Goal: Find specific page/section

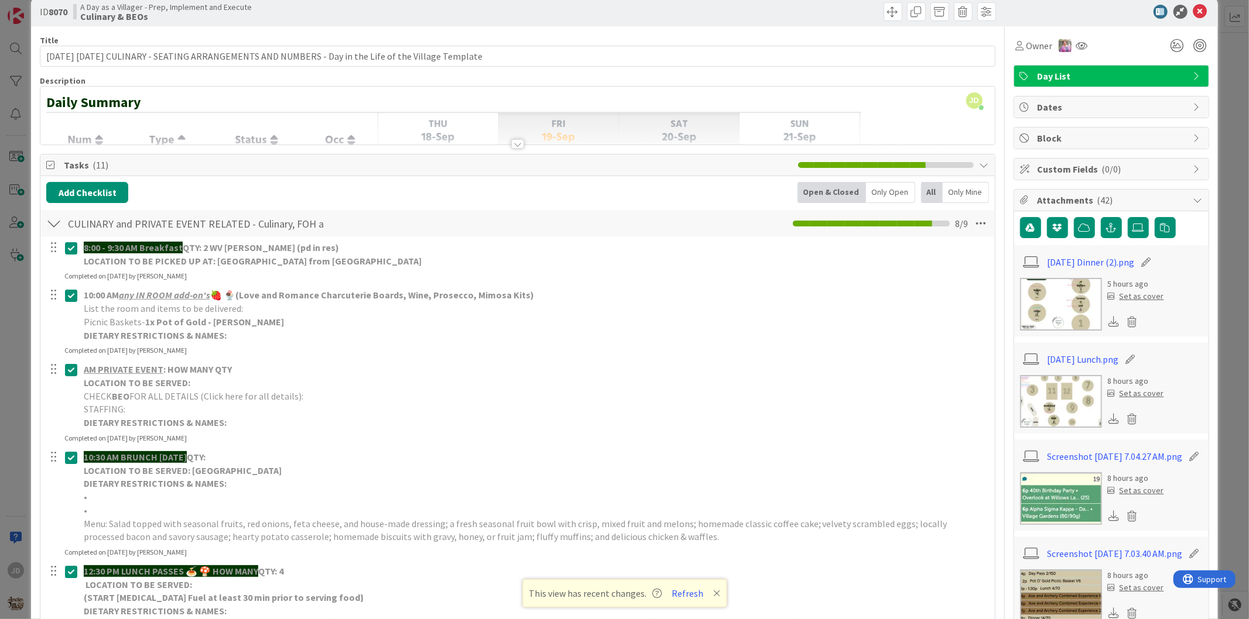
click at [1190, 2] on div "ID 8070 A Day as a Villager - Prep, Implement and Execute Culinary & BEOs" at bounding box center [624, 11] width 1186 height 29
click at [1193, 6] on icon at bounding box center [1200, 12] width 14 height 14
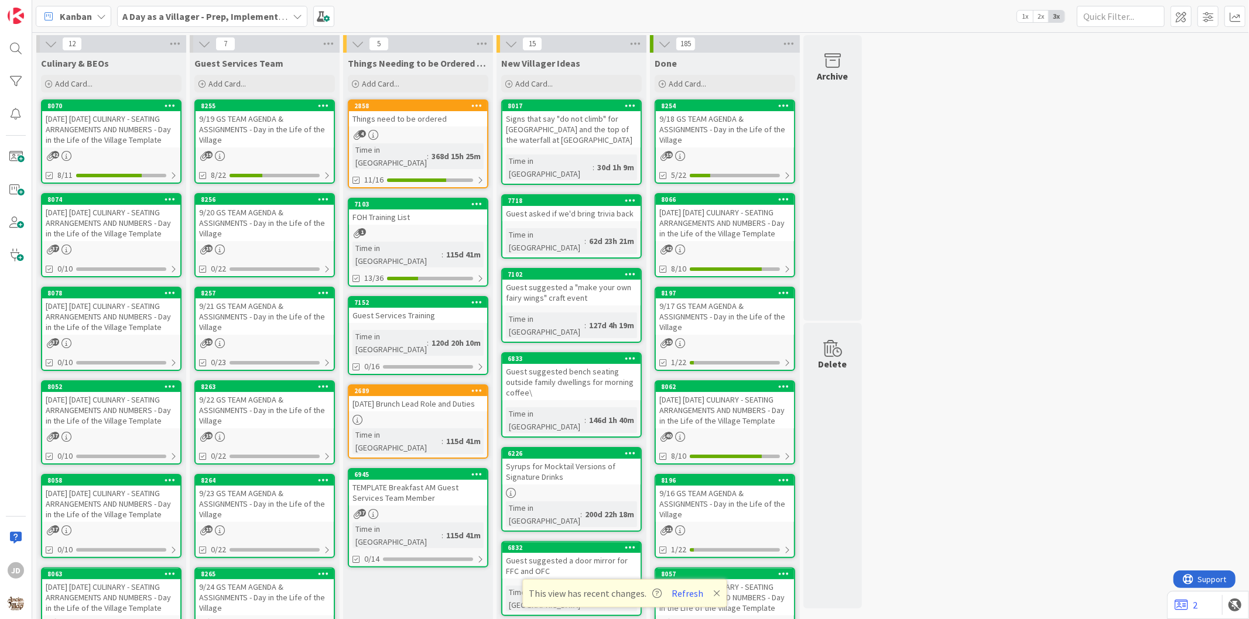
click at [282, 229] on div "9/20 GS TEAM AGENDA & ASSIGNMENTS - Day in the Life of the Village" at bounding box center [265, 223] width 138 height 36
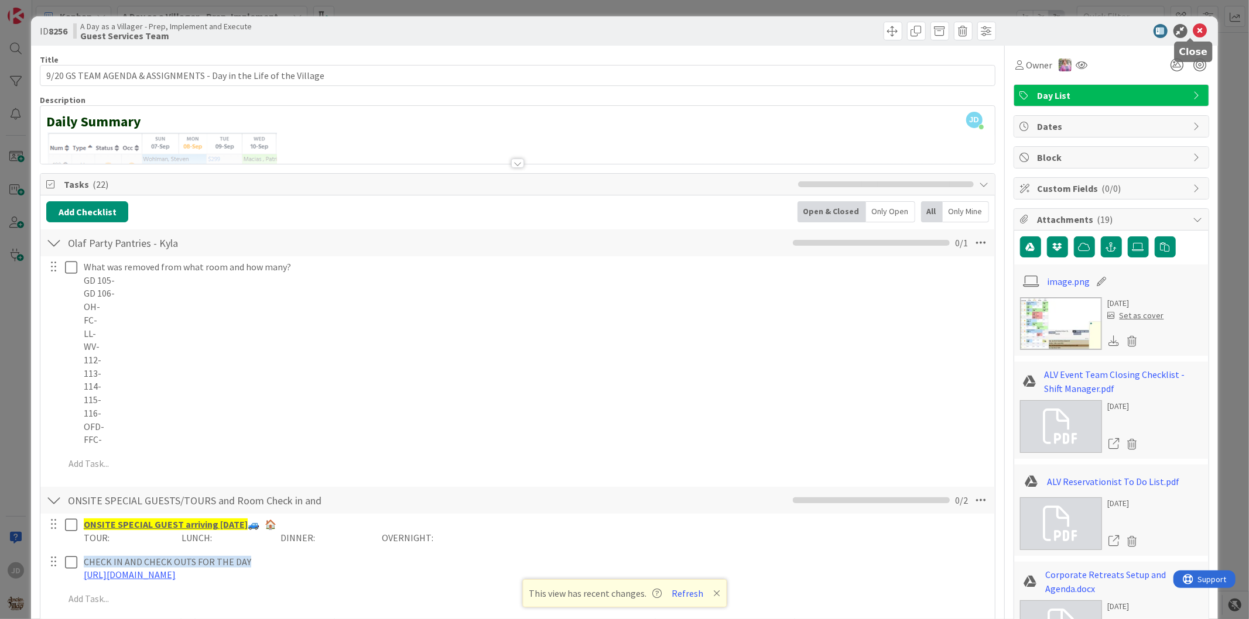
click at [1193, 34] on icon at bounding box center [1200, 31] width 14 height 14
